Goal: Navigation & Orientation: Find specific page/section

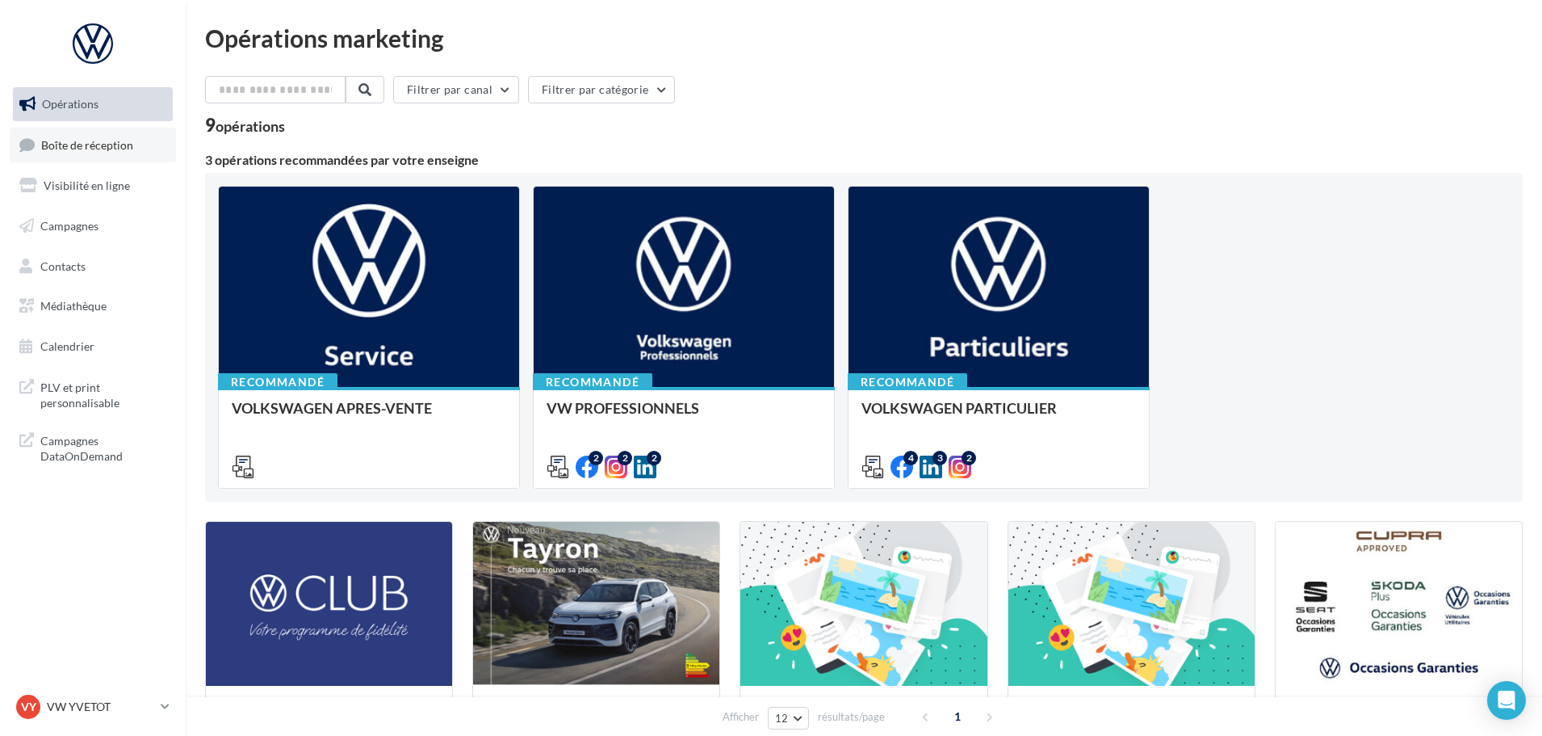
click at [94, 149] on span "Boîte de réception" at bounding box center [87, 144] width 92 height 14
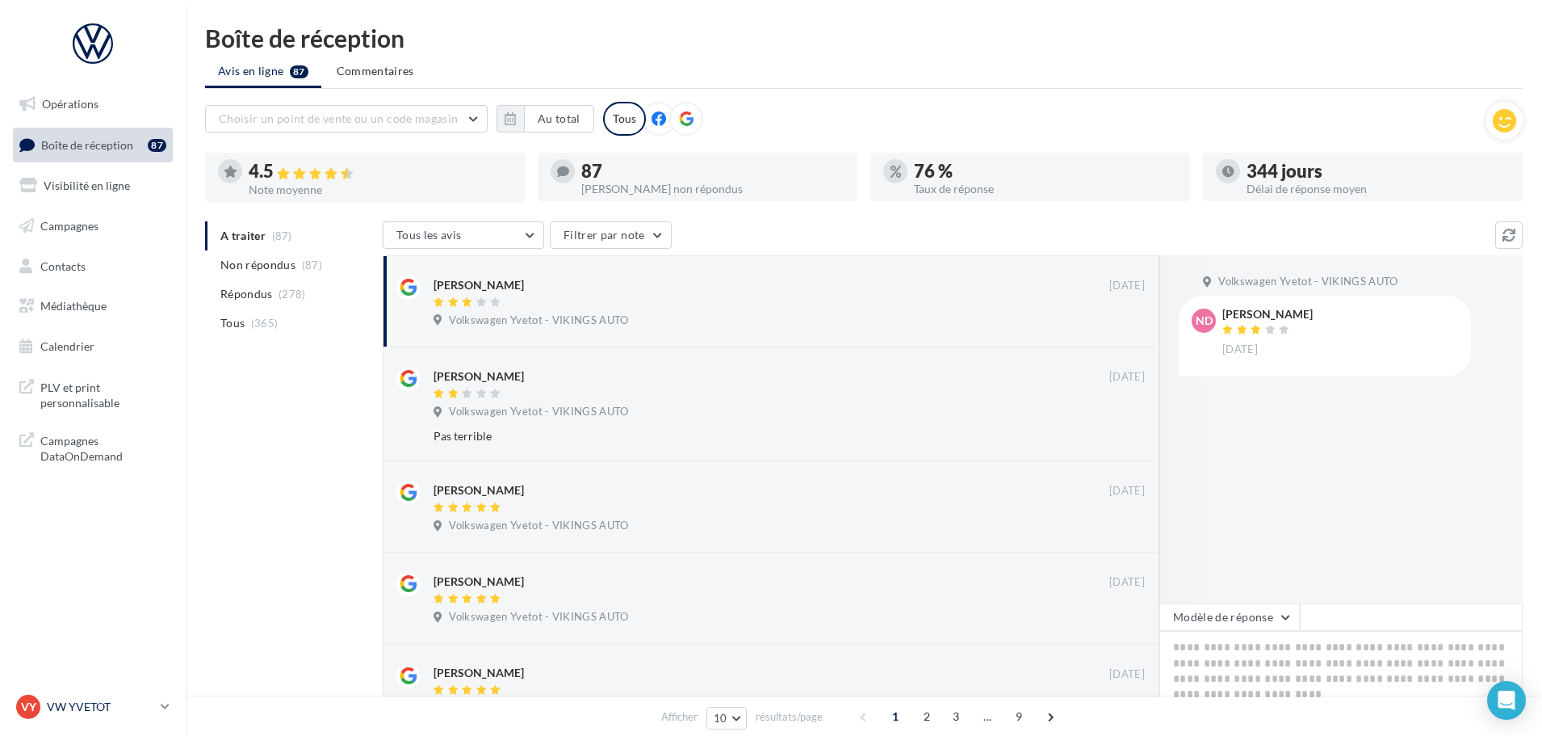
click at [110, 714] on p "VW YVETOT" at bounding box center [100, 706] width 107 height 16
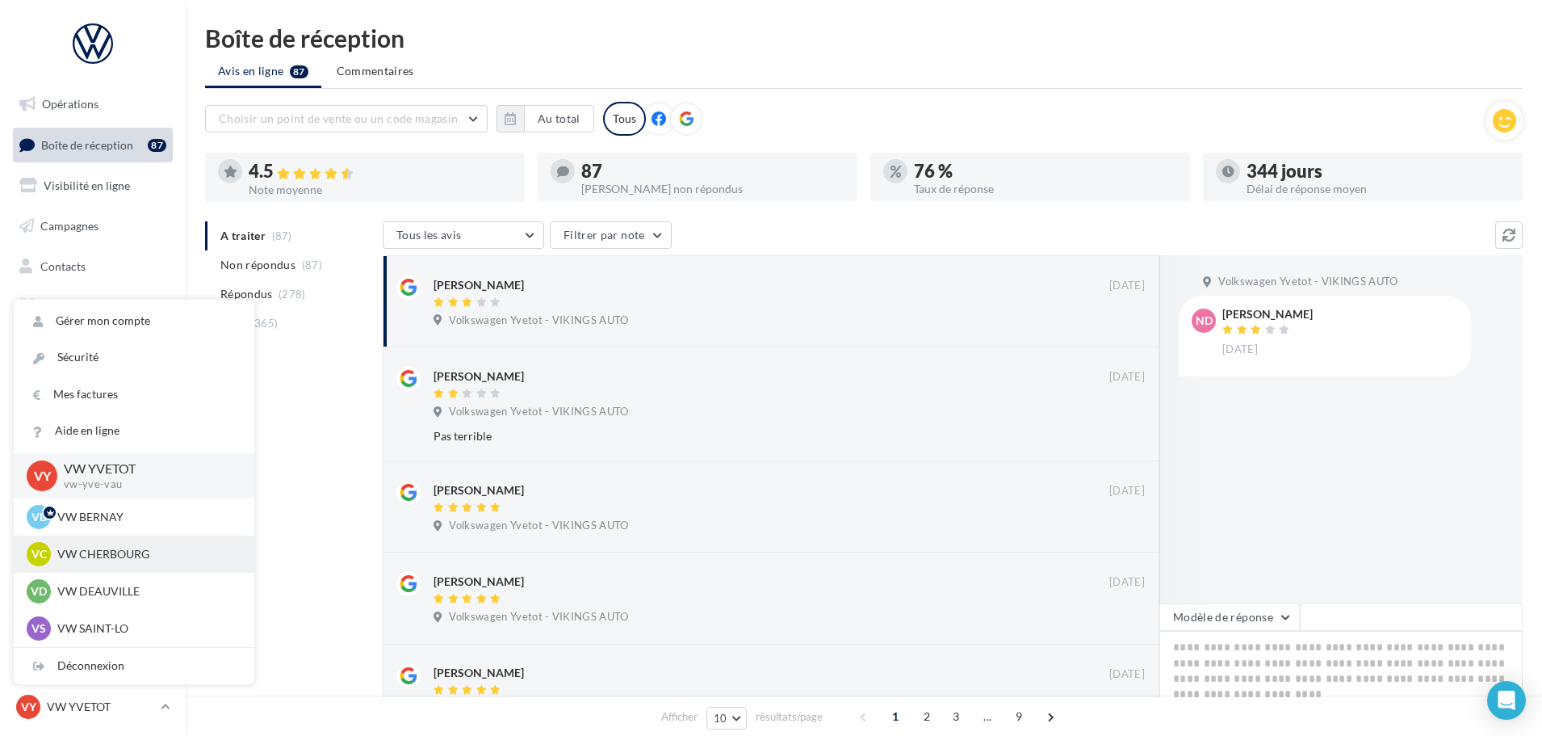
click at [94, 552] on p "VW CHERBOURG" at bounding box center [146, 554] width 178 height 16
